Goal: Find specific page/section: Find specific page/section

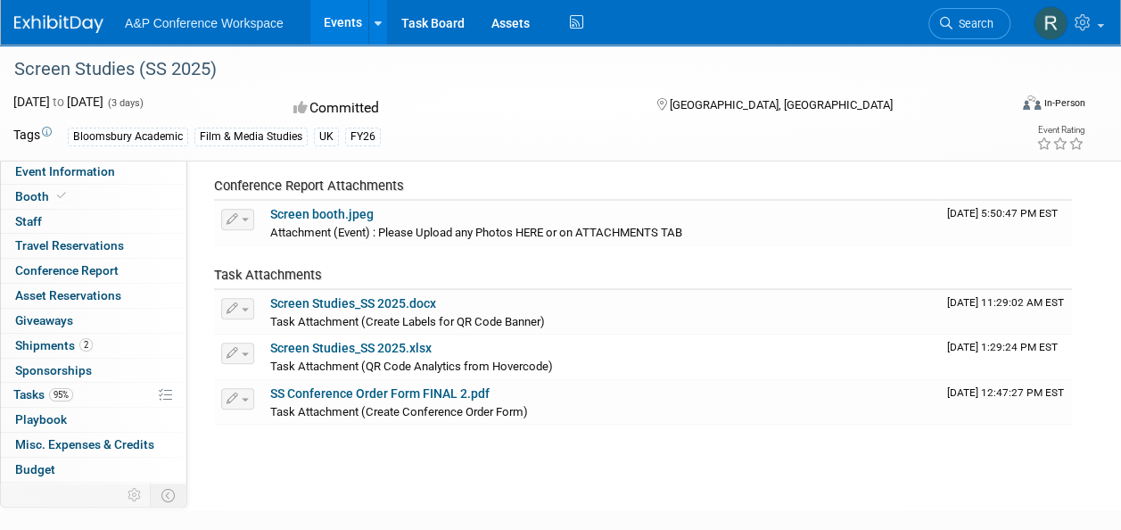
scroll to position [68, 0]
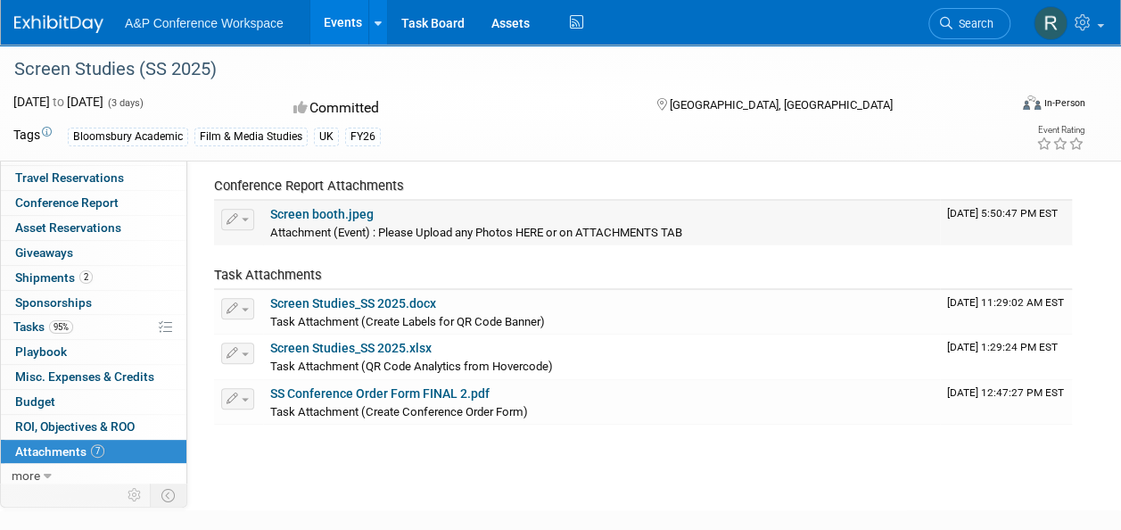
click at [337, 211] on link "Screen booth.jpeg" at bounding box center [321, 214] width 103 height 14
click at [989, 18] on span "Search" at bounding box center [973, 23] width 41 height 13
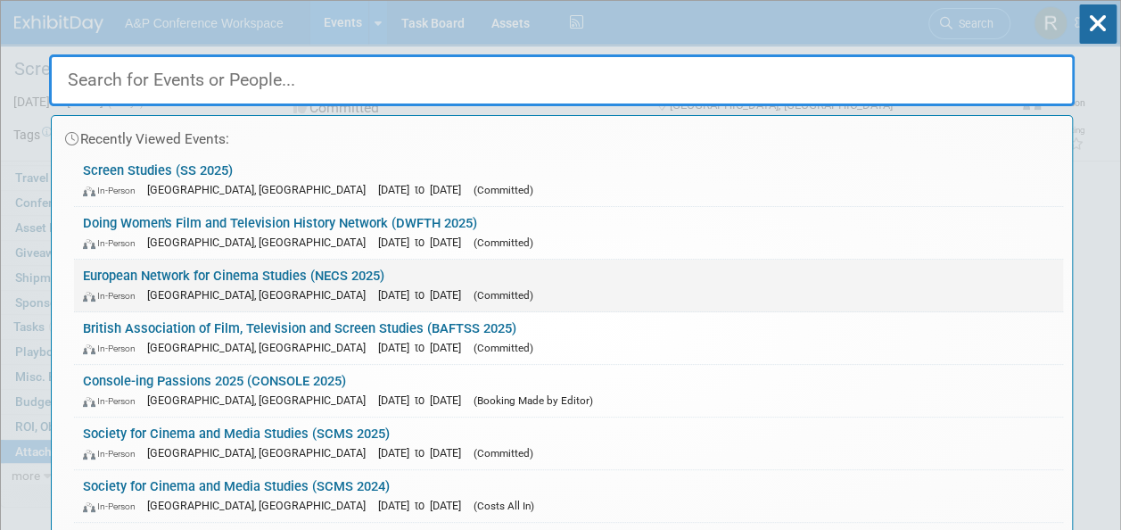
click at [378, 288] on span "[DATE] to [DATE]" at bounding box center [424, 294] width 92 height 13
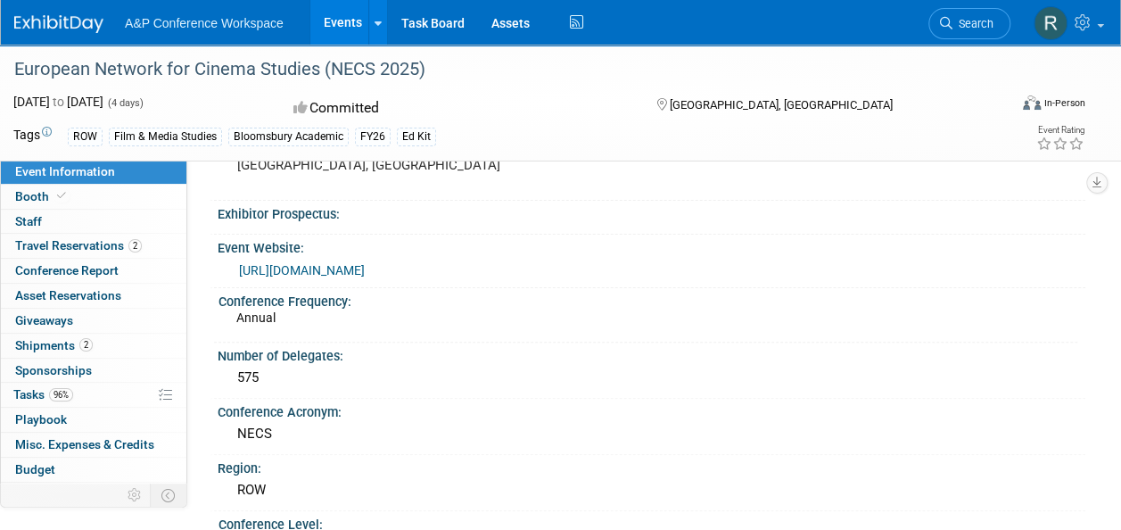
scroll to position [133, 0]
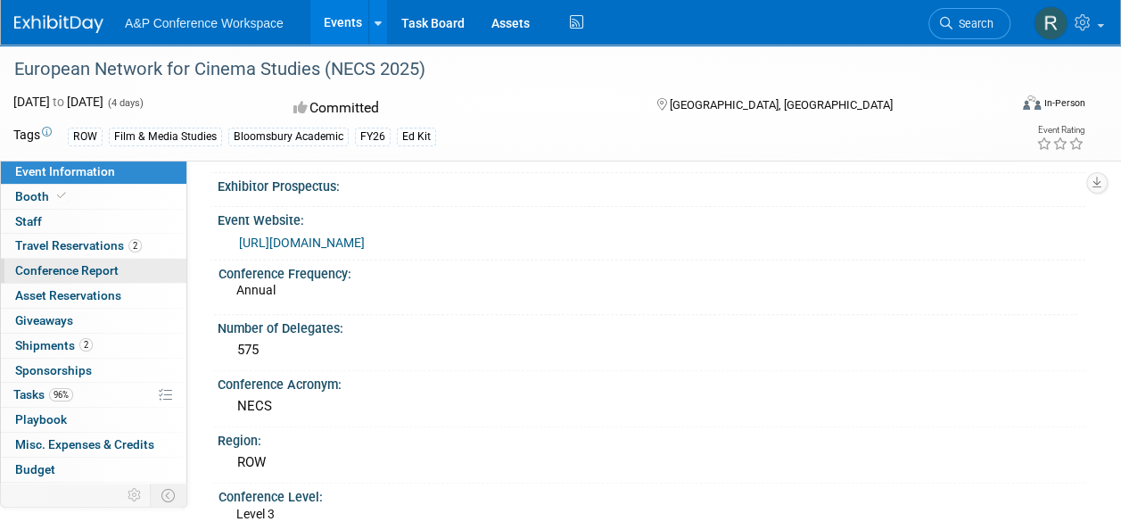
click at [61, 268] on span "Conference Report" at bounding box center [66, 270] width 103 height 14
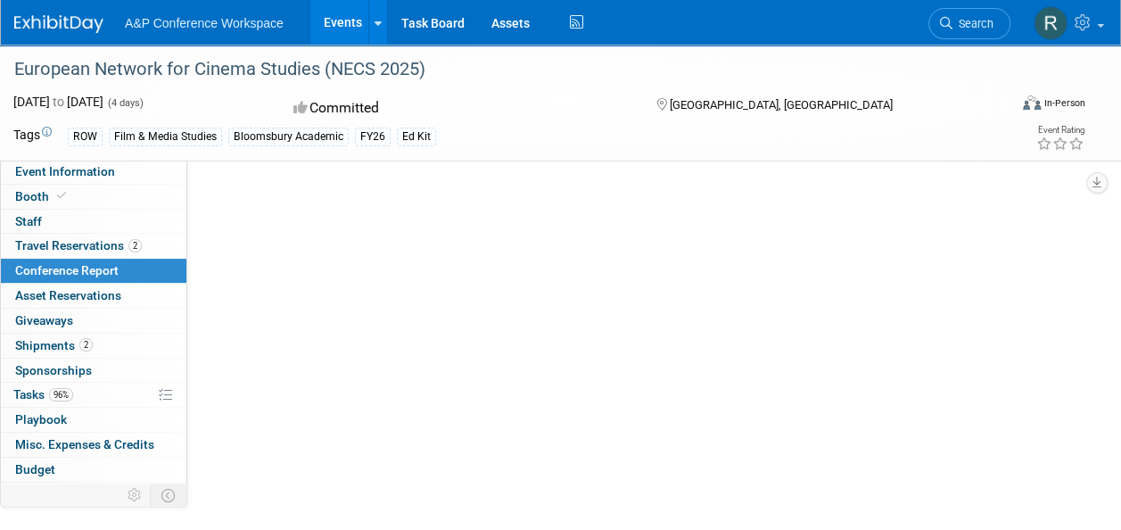
select select "NO"
select select "YES"
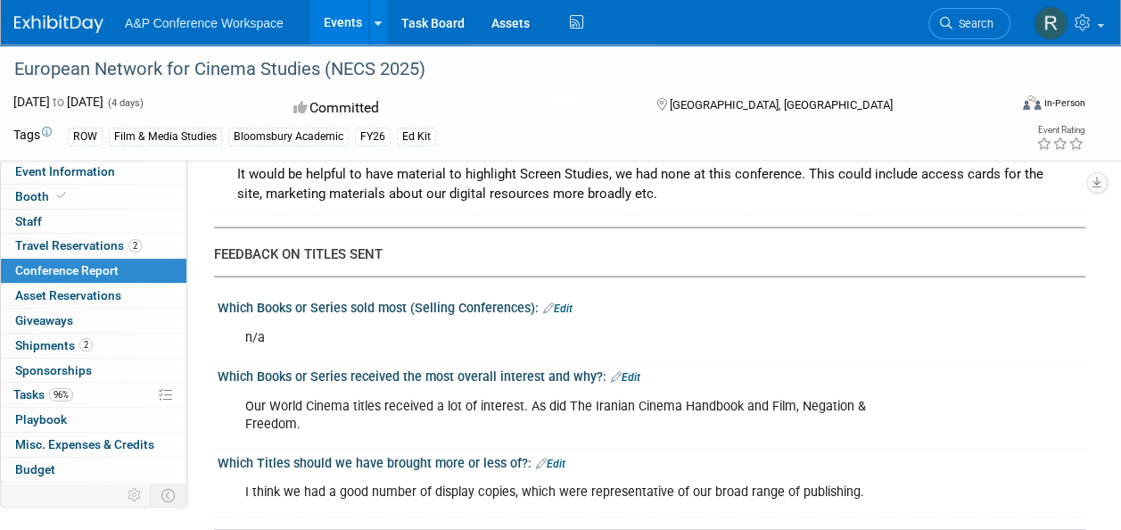
scroll to position [1711, 0]
